Goal: Task Accomplishment & Management: Use online tool/utility

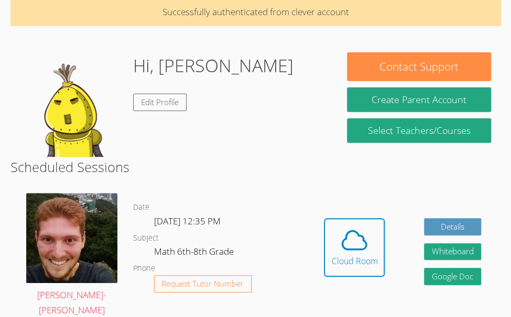
scroll to position [97, 0]
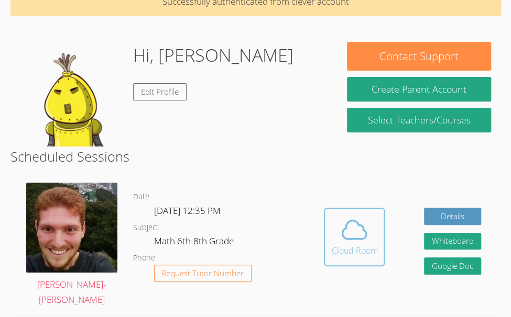
click at [361, 228] on icon at bounding box center [353, 229] width 29 height 29
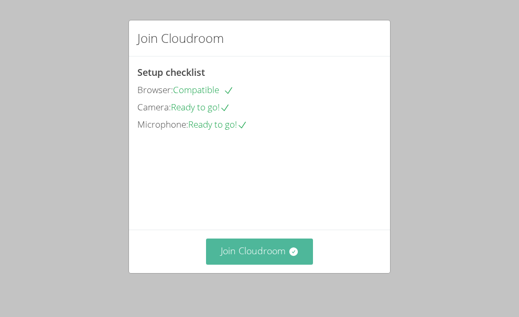
click at [255, 252] on button "Join Cloudroom" at bounding box center [259, 252] width 107 height 26
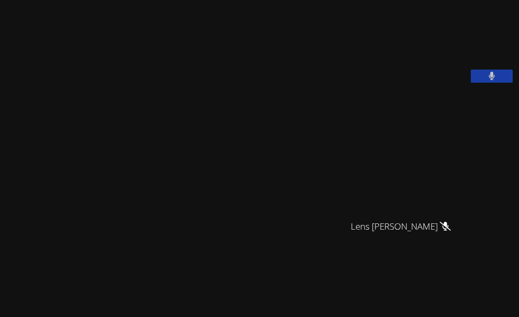
click at [470, 83] on button at bounding box center [491, 76] width 42 height 13
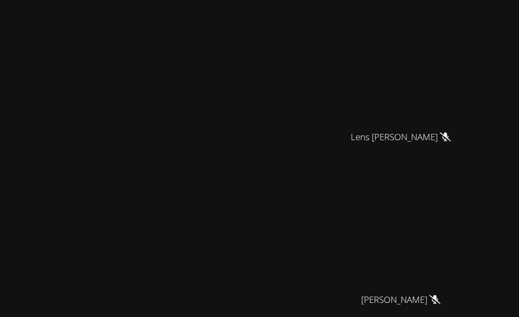
scroll to position [1, 0]
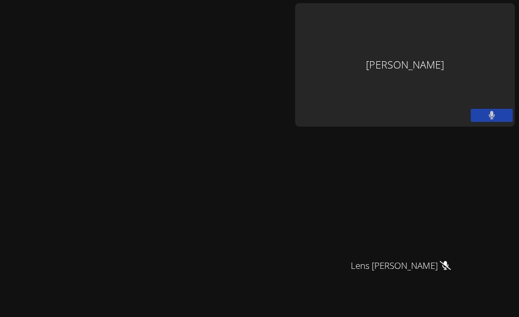
click at [366, 173] on video at bounding box center [404, 193] width 157 height 124
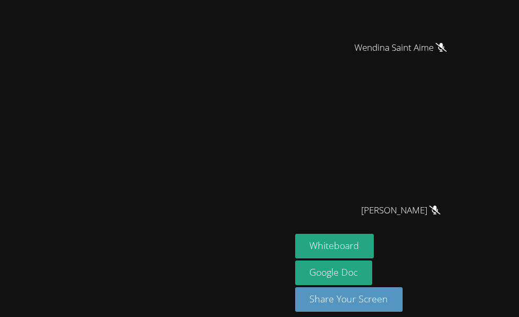
scroll to position [553, 0]
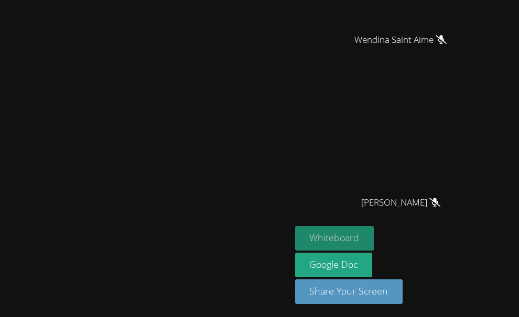
click at [319, 226] on button "Whiteboard" at bounding box center [334, 238] width 79 height 25
click at [314, 231] on button "Whiteboard" at bounding box center [334, 238] width 79 height 25
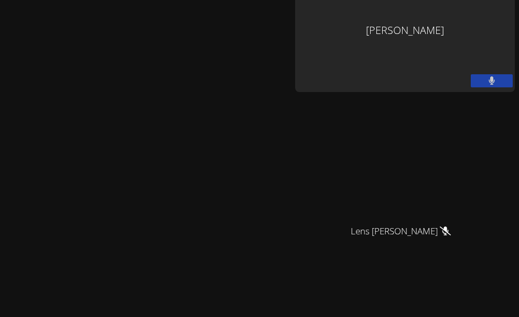
scroll to position [0, 0]
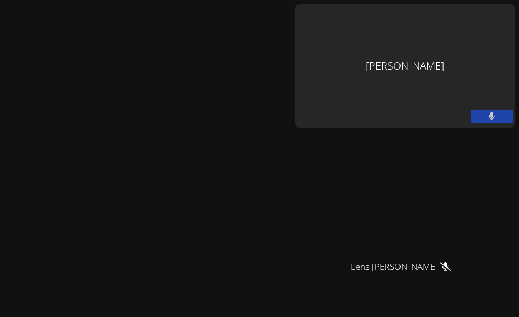
click at [488, 118] on icon at bounding box center [491, 116] width 6 height 9
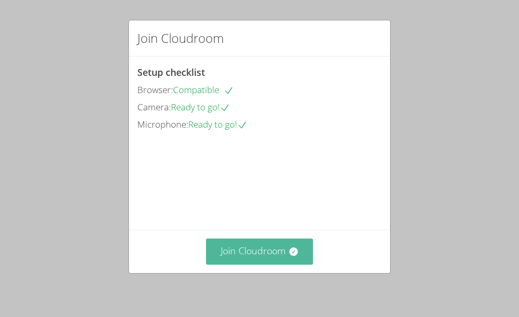
click at [236, 248] on button "Join Cloudroom" at bounding box center [259, 252] width 107 height 26
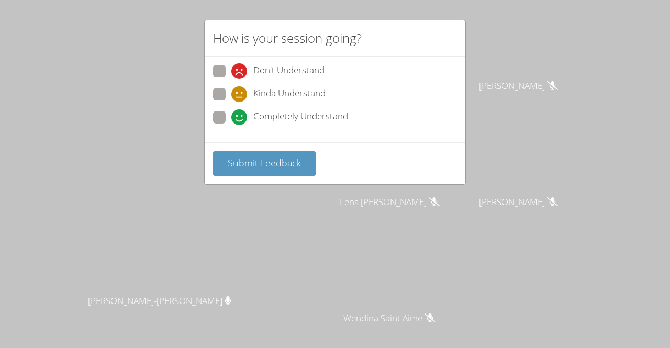
click at [279, 96] on span "Kinda Understand" at bounding box center [289, 94] width 72 height 16
click at [240, 96] on input "Kinda Understand" at bounding box center [235, 92] width 9 height 9
radio input "true"
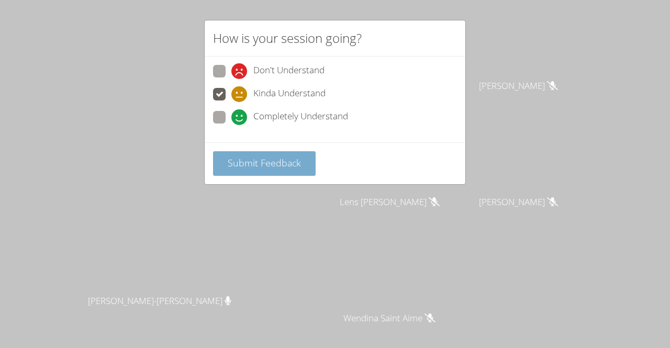
click at [265, 171] on button "Submit Feedback" at bounding box center [264, 163] width 103 height 25
